Goal: Find specific page/section: Find specific page/section

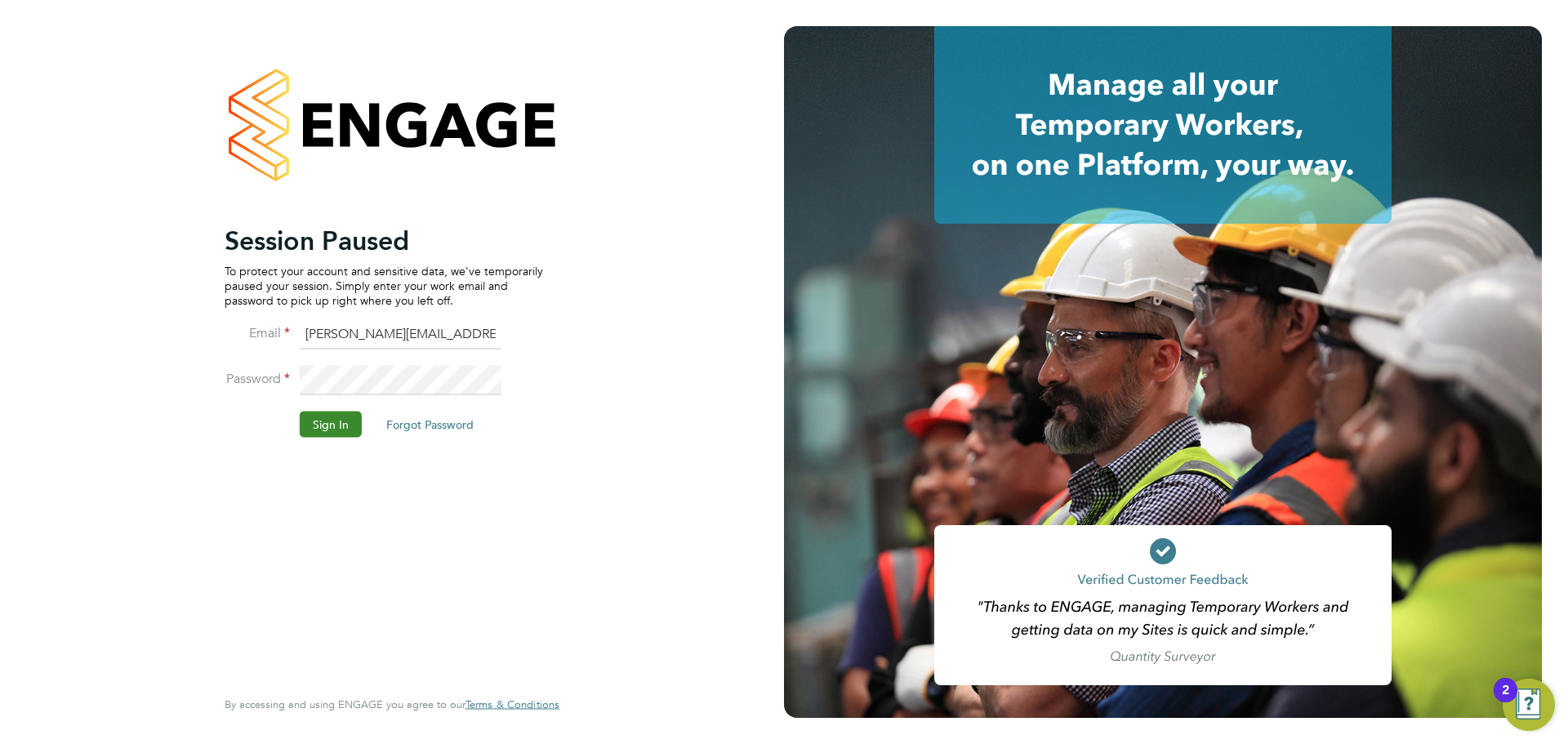
click at [327, 417] on button "Sign In" at bounding box center [331, 424] width 62 height 26
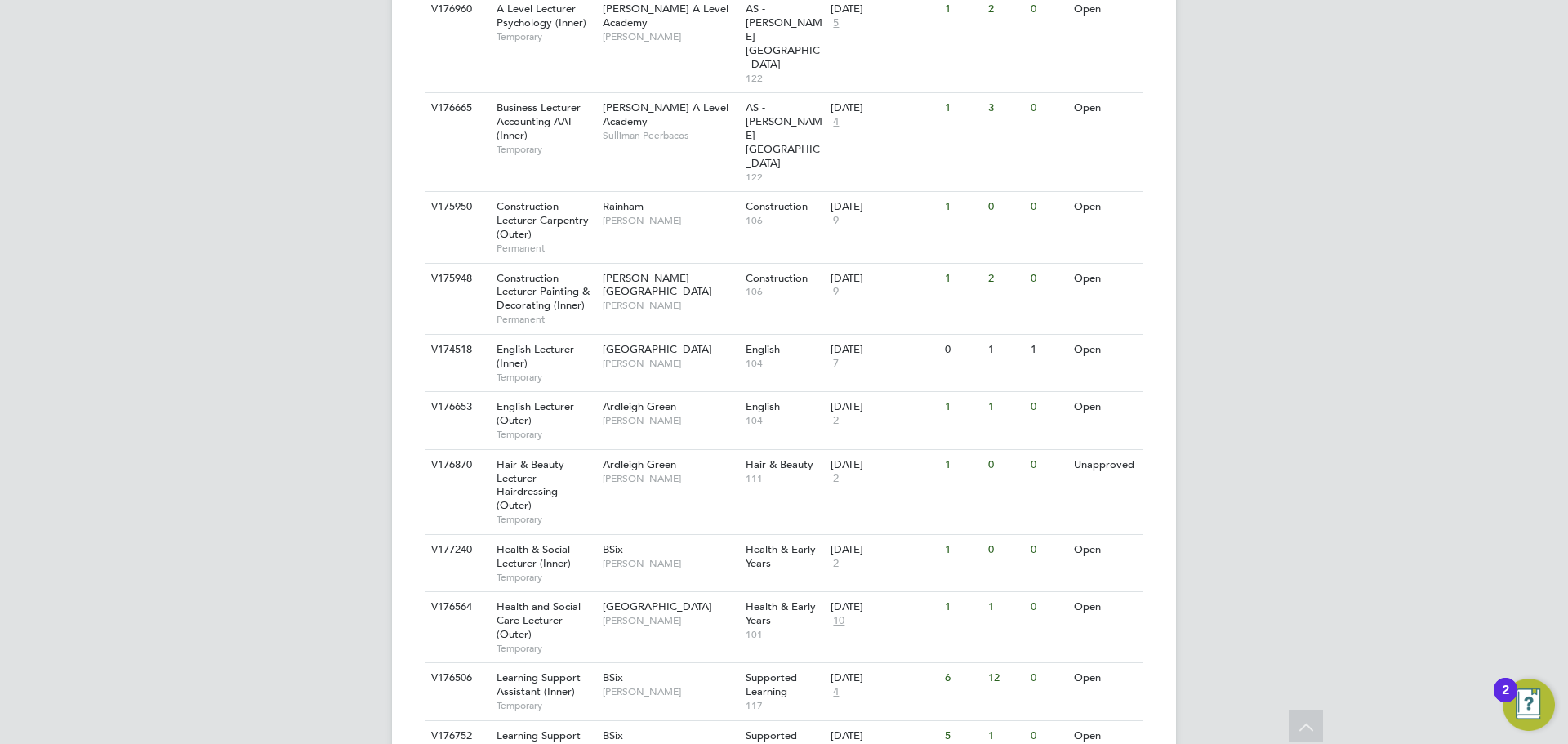
scroll to position [980, 0]
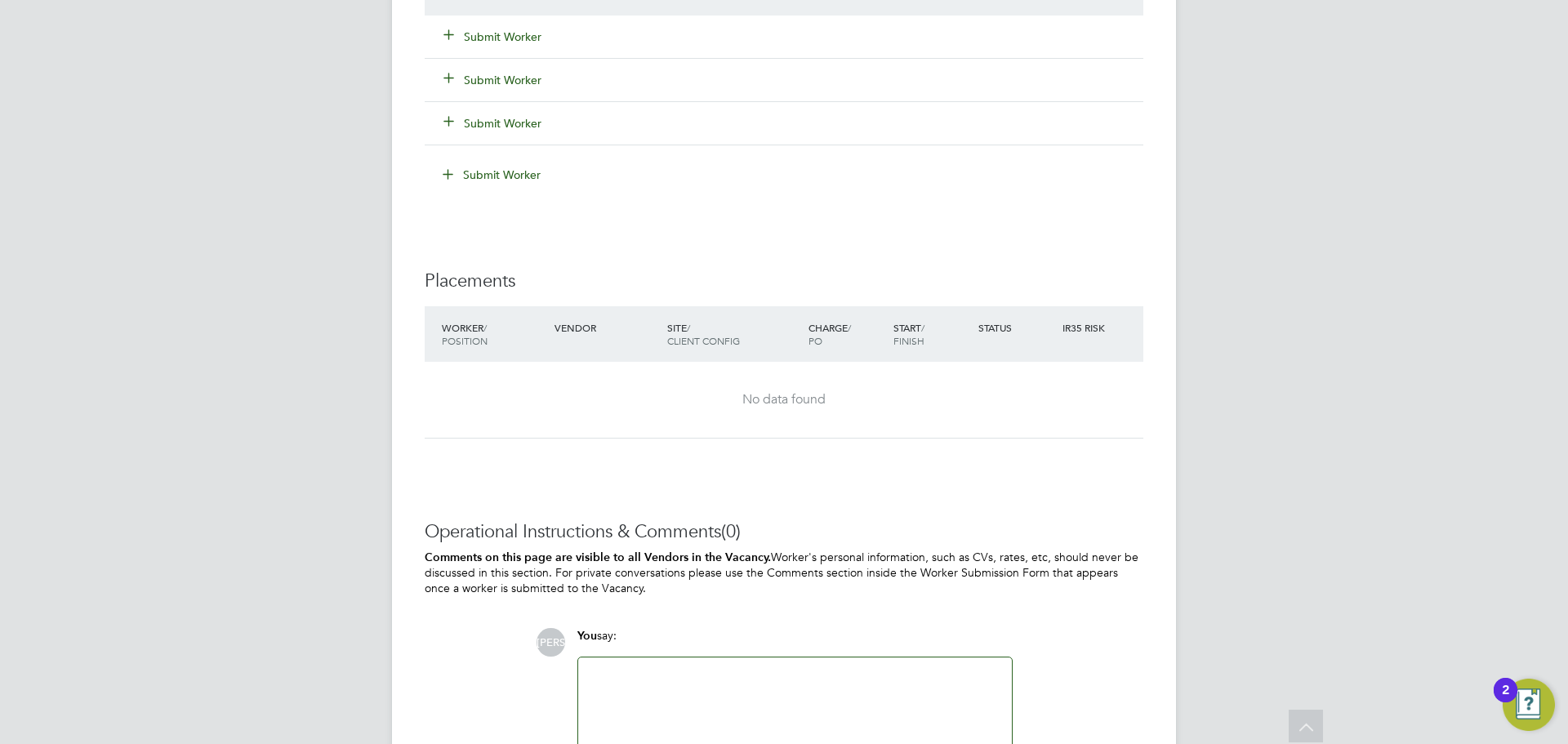
scroll to position [3466, 0]
